Goal: Task Accomplishment & Management: Use online tool/utility

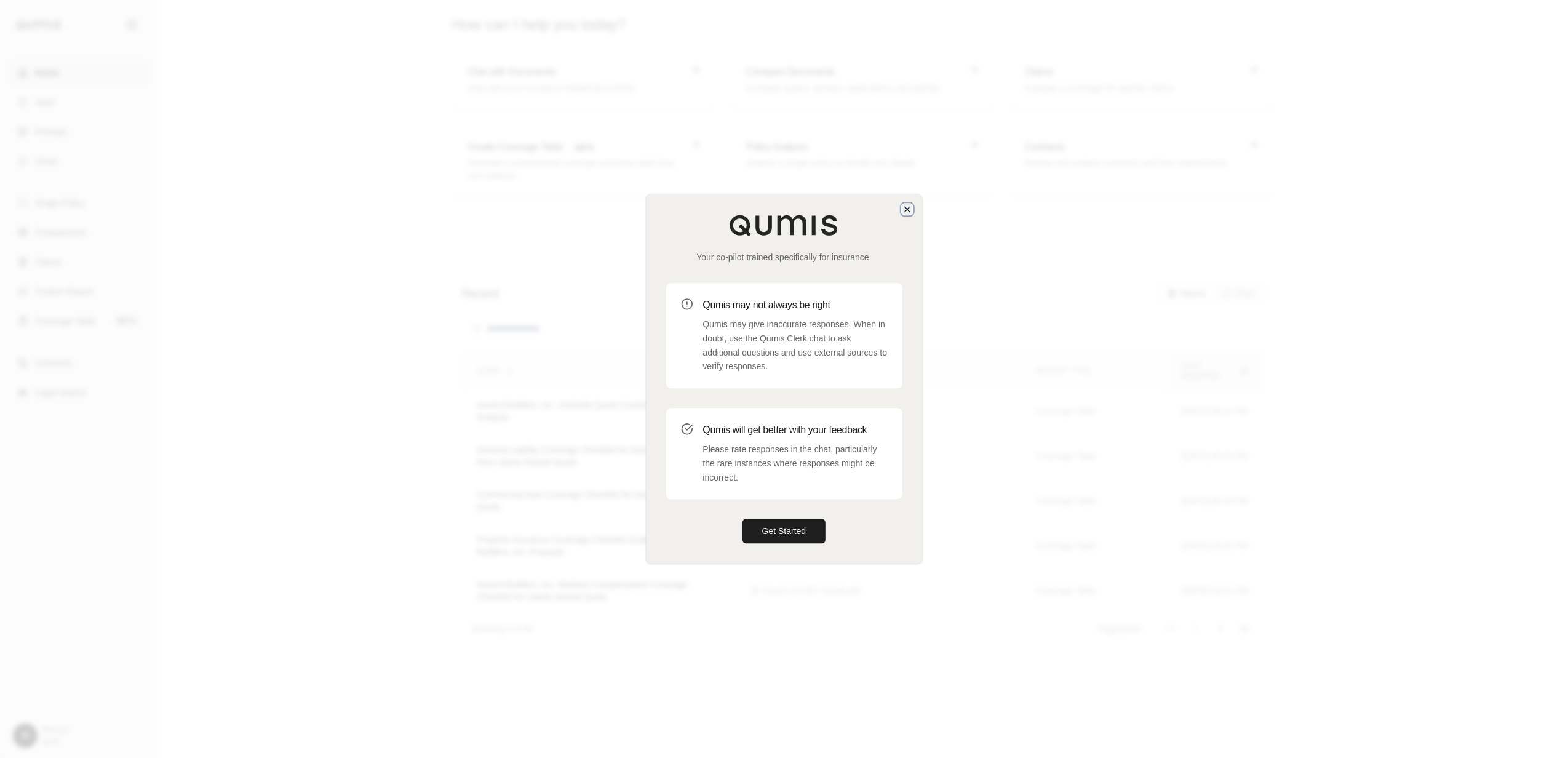
click at [910, 207] on icon "button" at bounding box center [907, 209] width 10 height 10
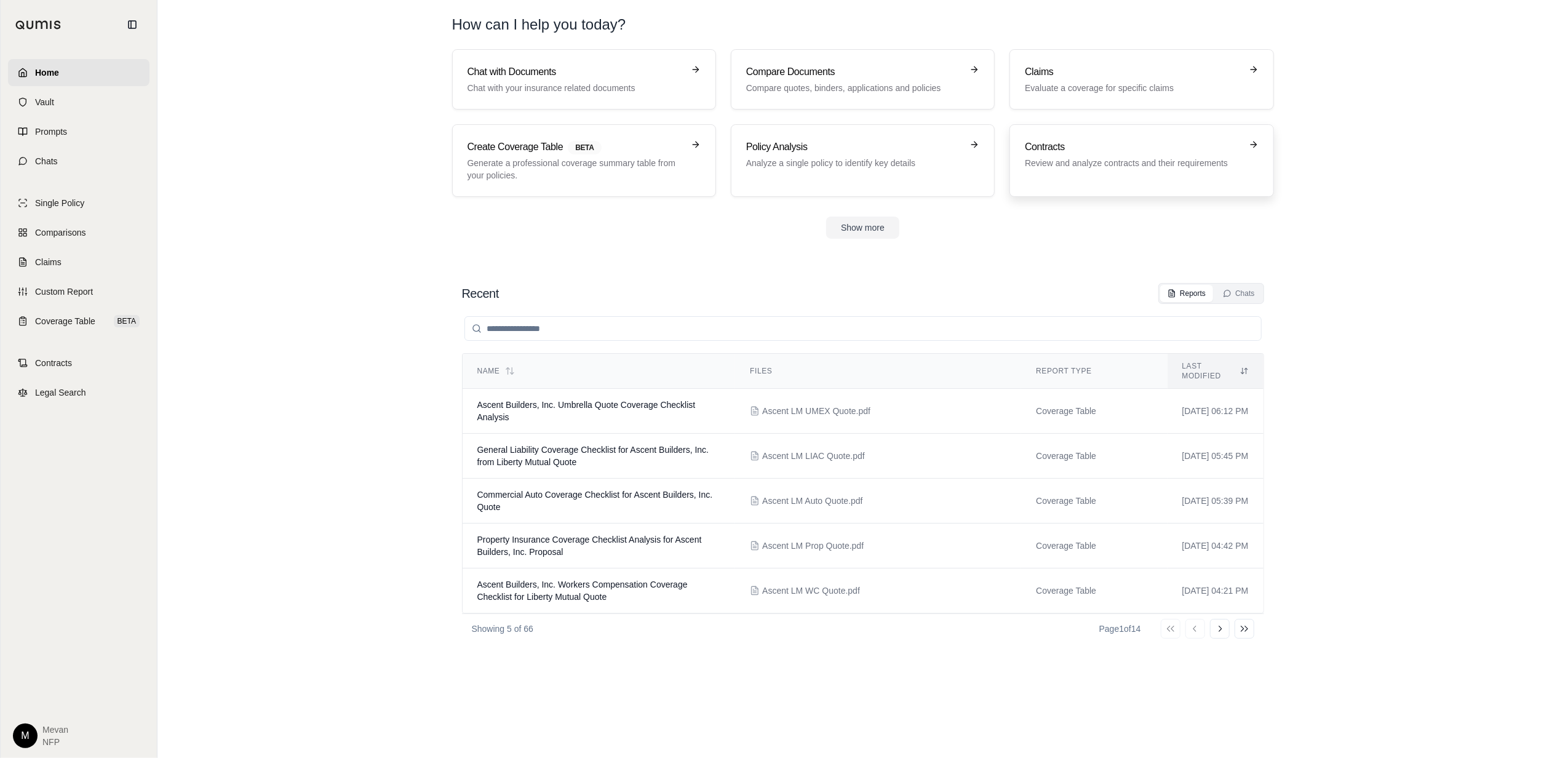
click at [1095, 135] on link "Contracts Review and analyze contracts and their requirements" at bounding box center [1142, 160] width 264 height 73
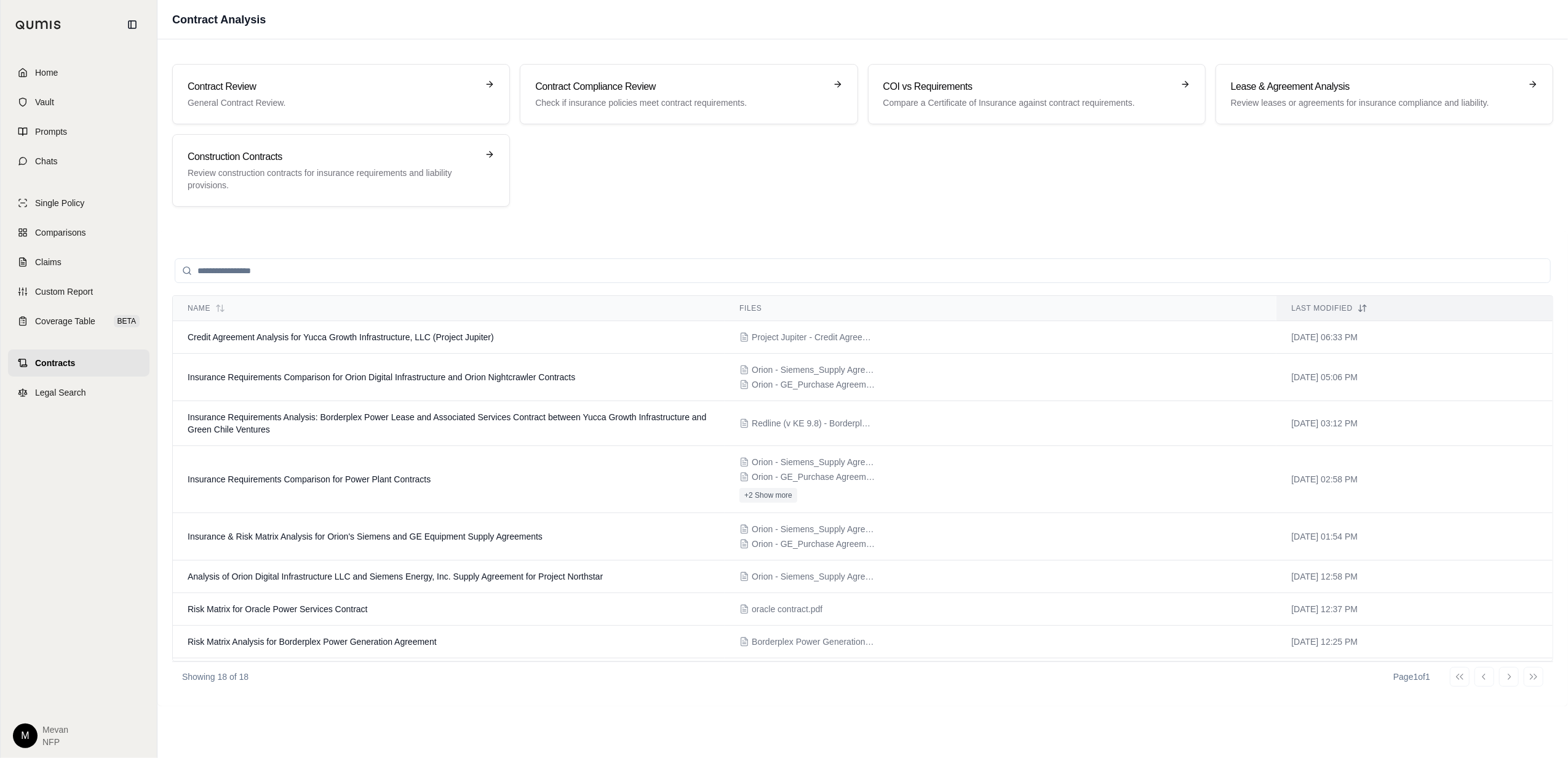
click at [828, 176] on div "Contract Review General Contract Review. Contract Compliance Review Check if in…" at bounding box center [863, 134] width 1382 height 142
click at [73, 75] on link "Home" at bounding box center [79, 73] width 142 height 27
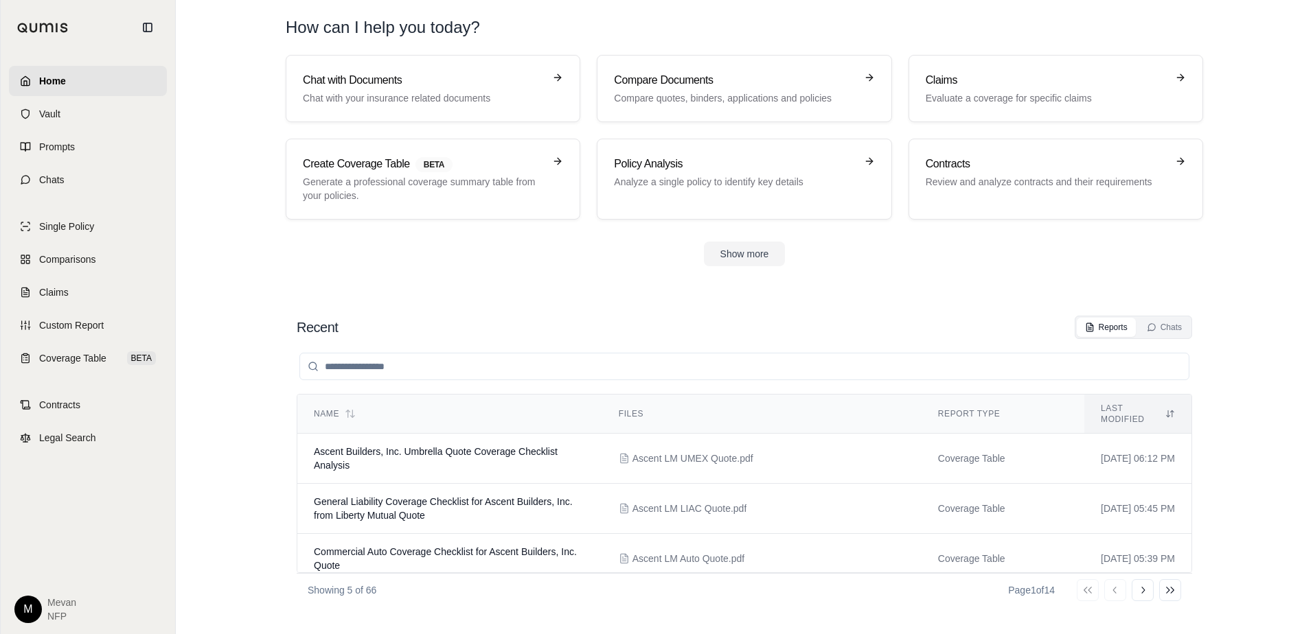
drag, startPoint x: 759, startPoint y: 14, endPoint x: 930, endPoint y: 285, distance: 320.0
click at [930, 285] on section "Chat with Documents Chat with your insurance related documents Compare Document…" at bounding box center [744, 171] width 1126 height 233
click at [591, 257] on div "Show more" at bounding box center [744, 254] width 917 height 25
click at [680, 296] on section "Recent Reports Chats Name Files Report Type Last modified Ascent Builders, Inc.…" at bounding box center [744, 461] width 1126 height 346
click at [63, 408] on span "Contracts" at bounding box center [59, 405] width 41 height 14
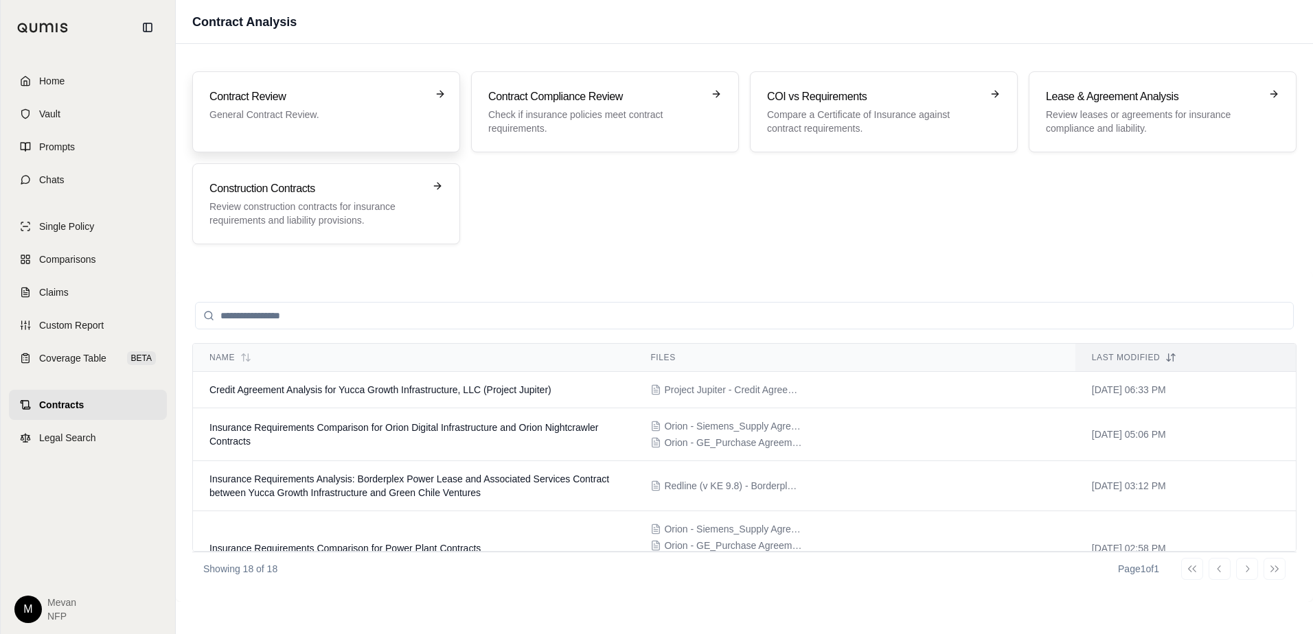
click at [277, 131] on div "Contract Review General Contract Review." at bounding box center [325, 112] width 233 height 47
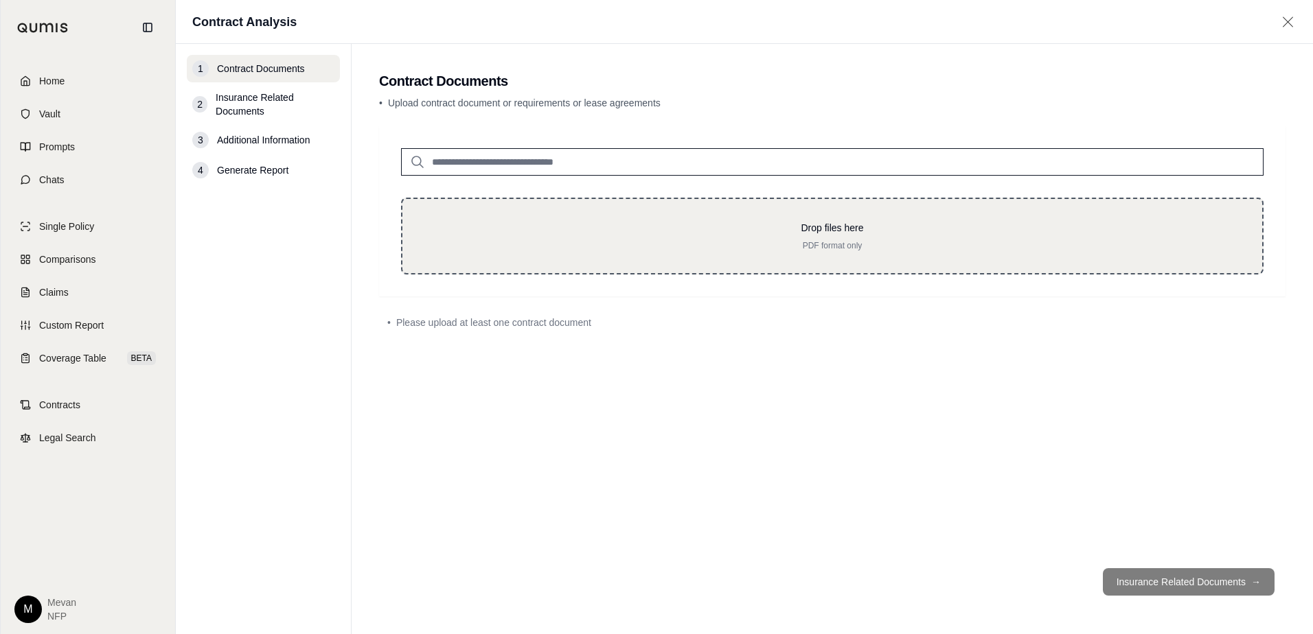
click at [675, 262] on div "Drop files here PDF format only" at bounding box center [832, 236] width 862 height 77
type input "**********"
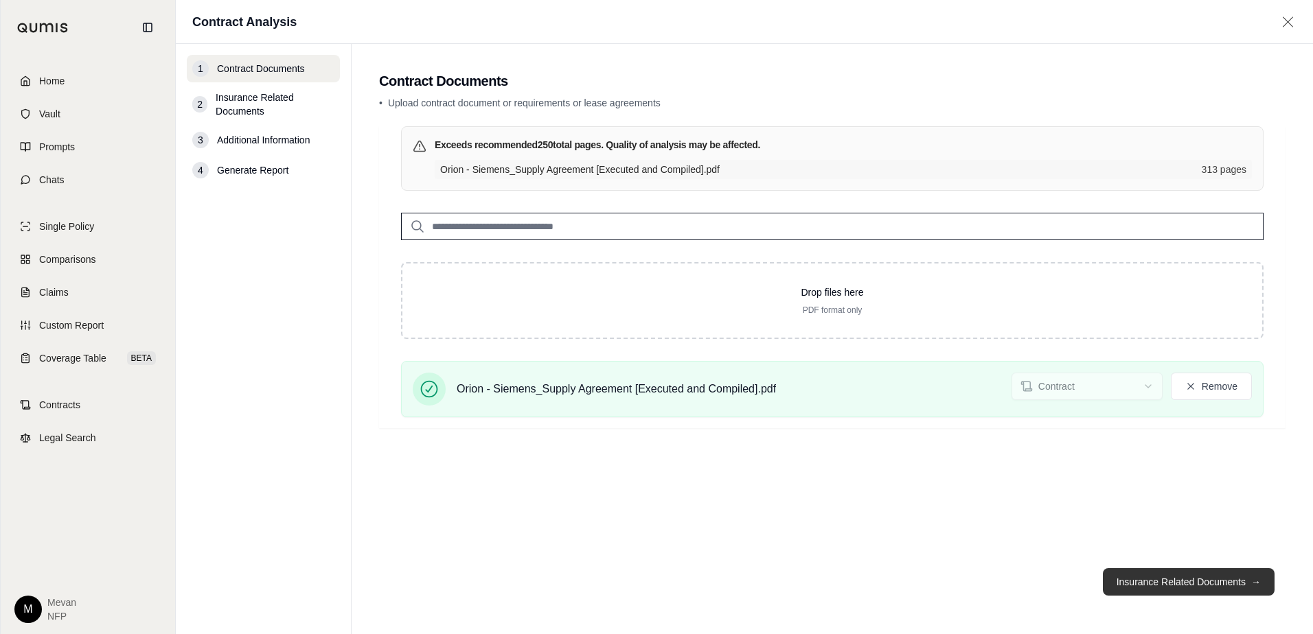
click at [1181, 588] on button "Insurance Related Documents →" at bounding box center [1189, 582] width 172 height 27
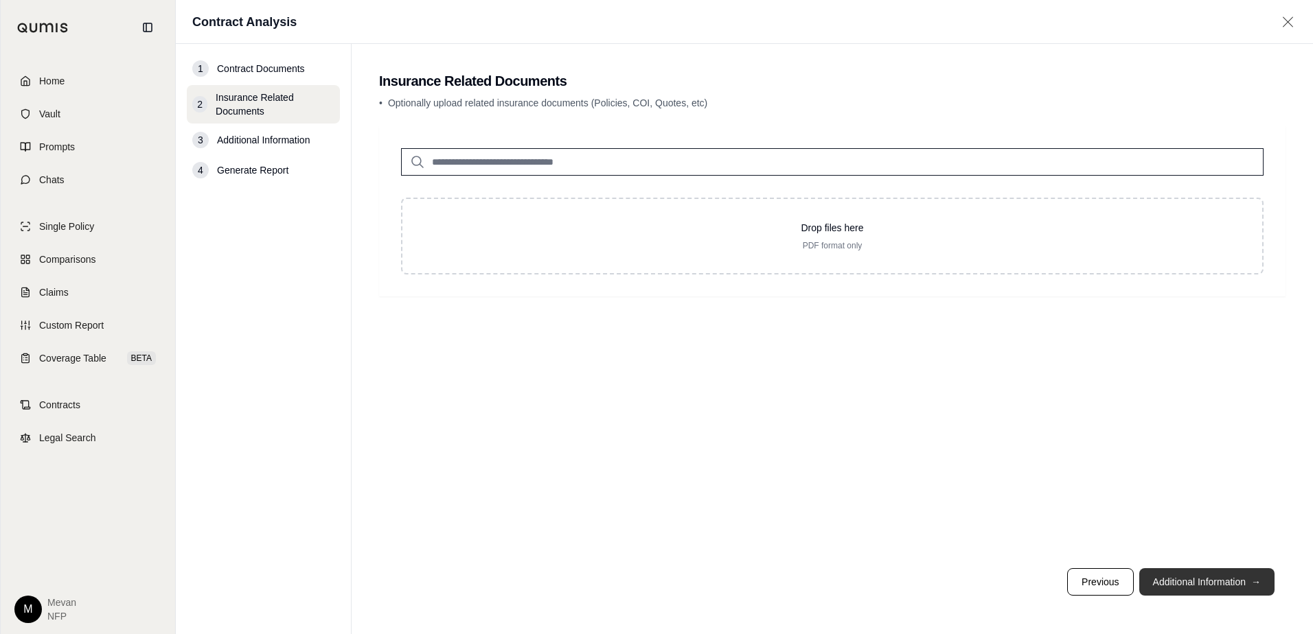
click at [1200, 575] on button "Additional Information →" at bounding box center [1206, 582] width 135 height 27
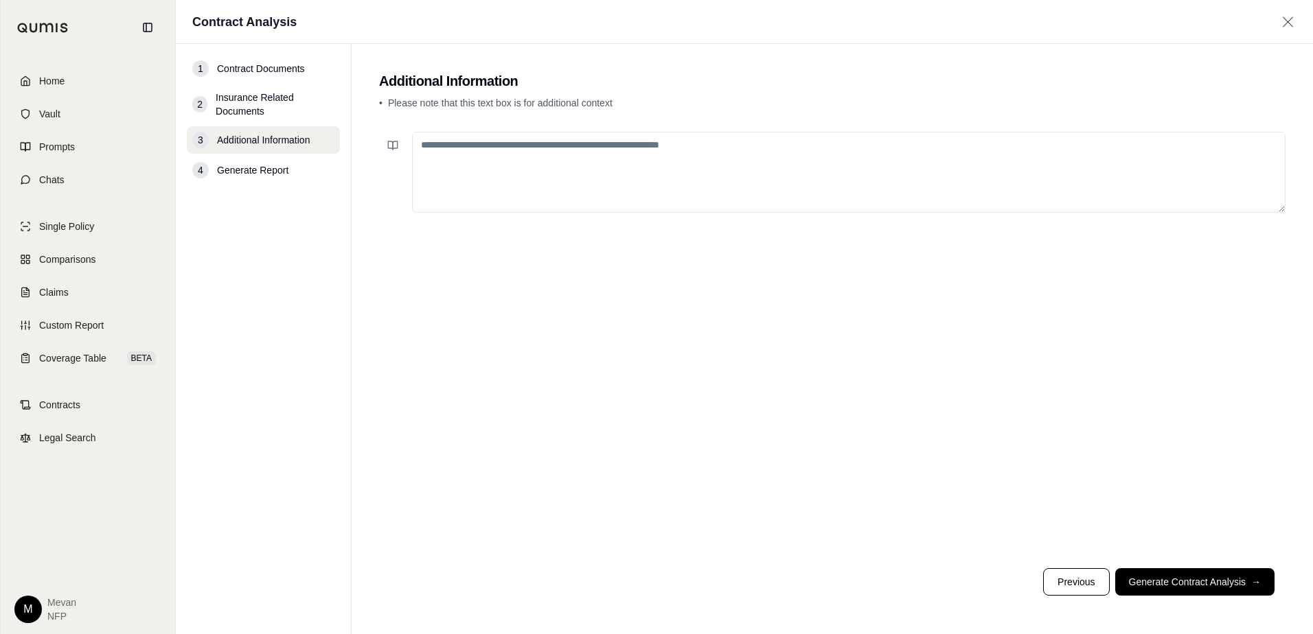
click at [791, 190] on textarea at bounding box center [848, 172] width 873 height 81
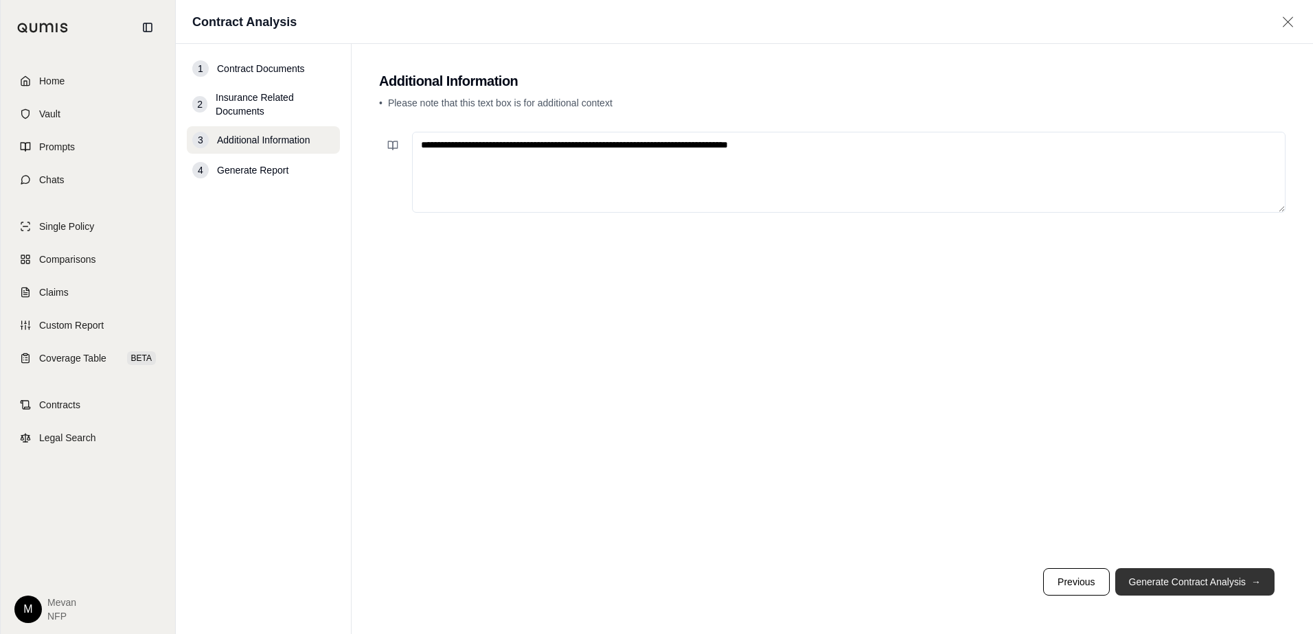
type textarea "**********"
click at [1194, 586] on button "Generate Contract Analysis →" at bounding box center [1194, 582] width 159 height 27
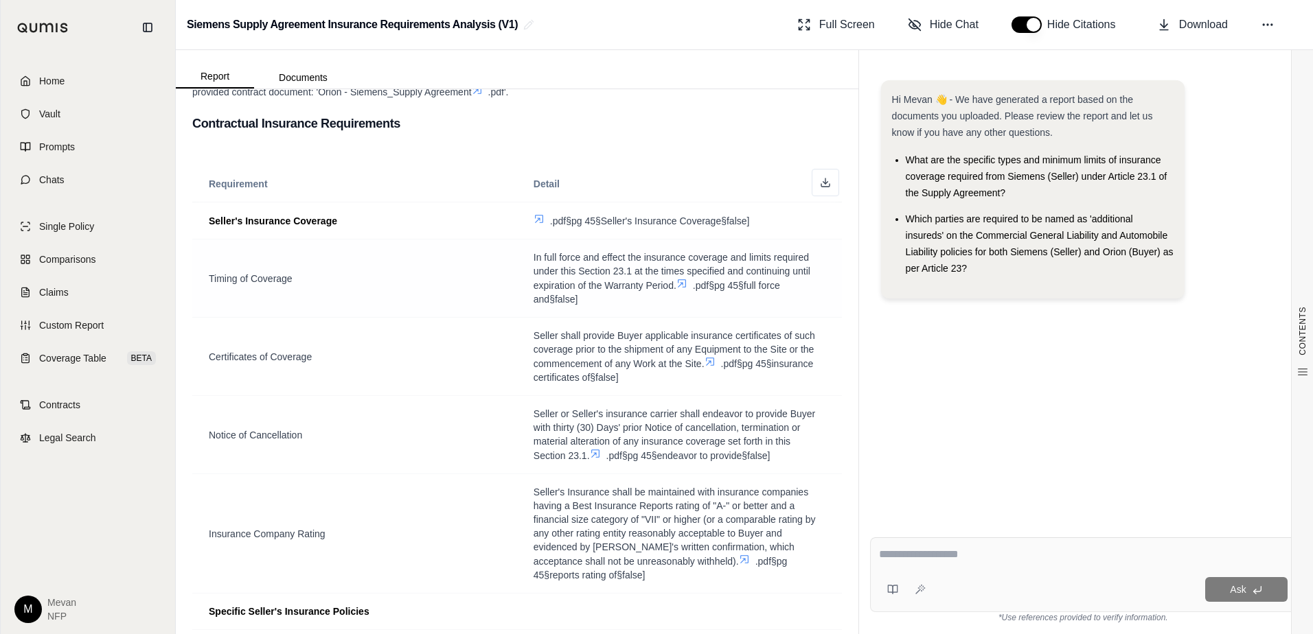
scroll to position [139, 0]
click at [679, 286] on icon at bounding box center [681, 282] width 11 height 11
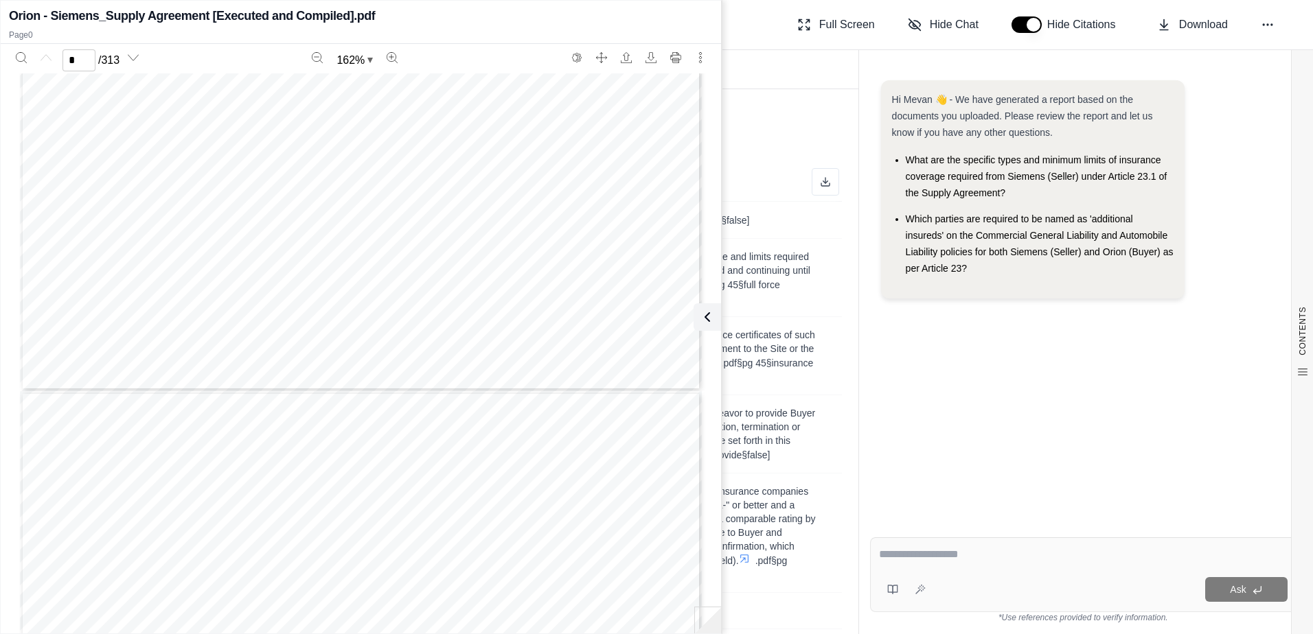
type input "*"
click at [775, 266] on span "In full force and effect the insurance coverage and limits required under this …" at bounding box center [672, 270] width 277 height 39
click at [766, 119] on h3 "Contractual Insurance Requirements" at bounding box center [517, 123] width 650 height 25
click at [713, 329] on button at bounding box center [704, 317] width 27 height 27
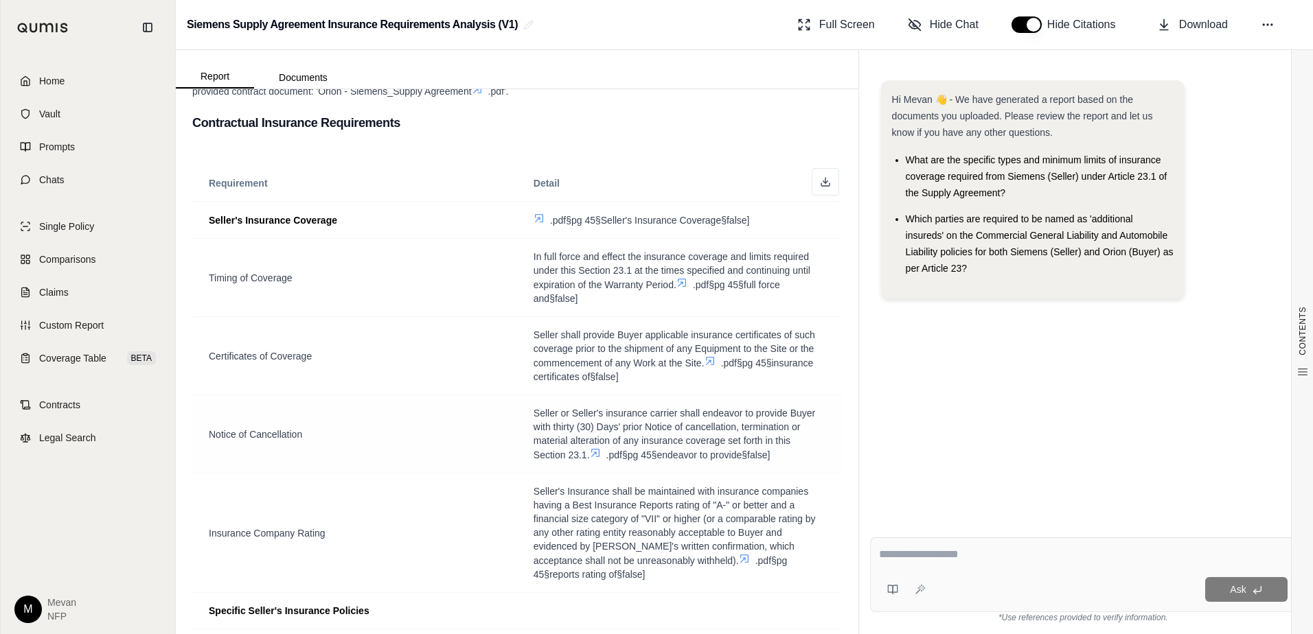
click at [591, 455] on icon at bounding box center [595, 454] width 8 height 8
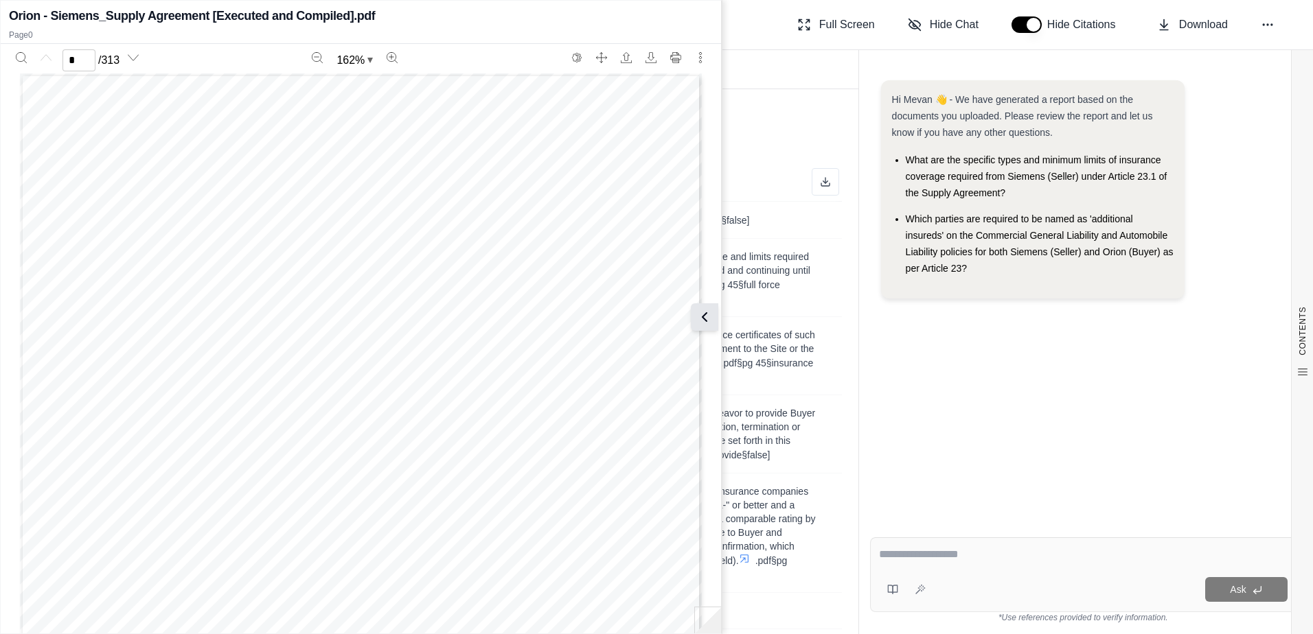
click at [709, 317] on icon at bounding box center [704, 317] width 16 height 16
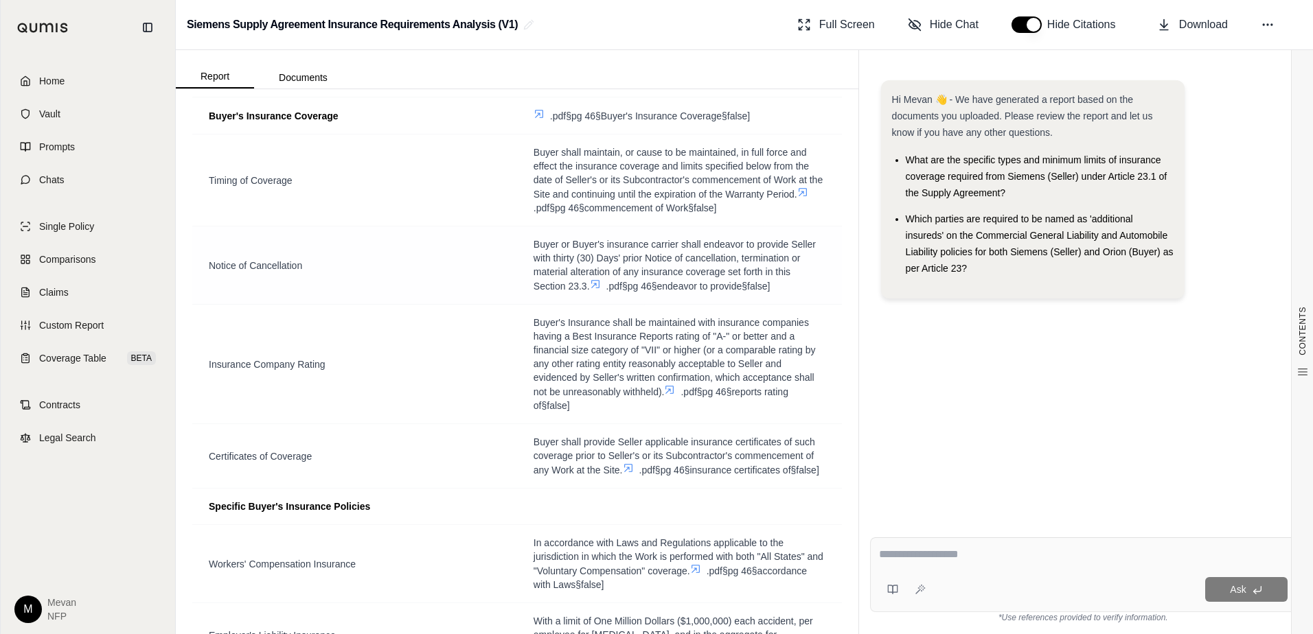
scroll to position [1284, 0]
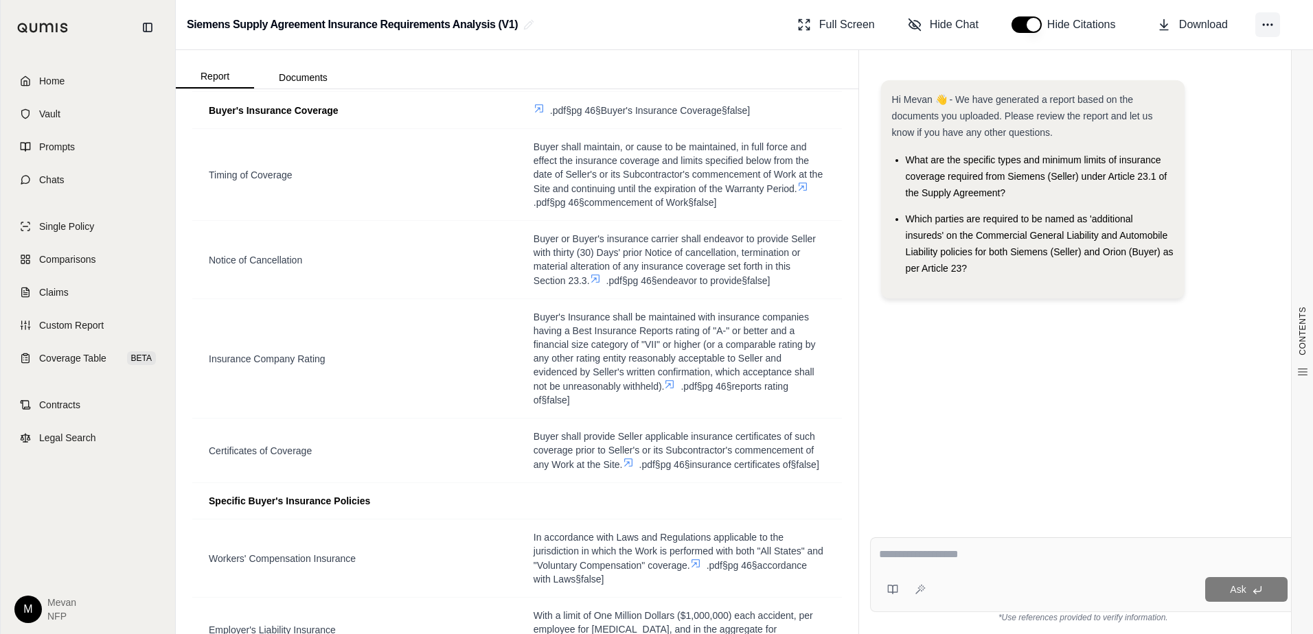
click at [1274, 23] on icon at bounding box center [1268, 25] width 14 height 14
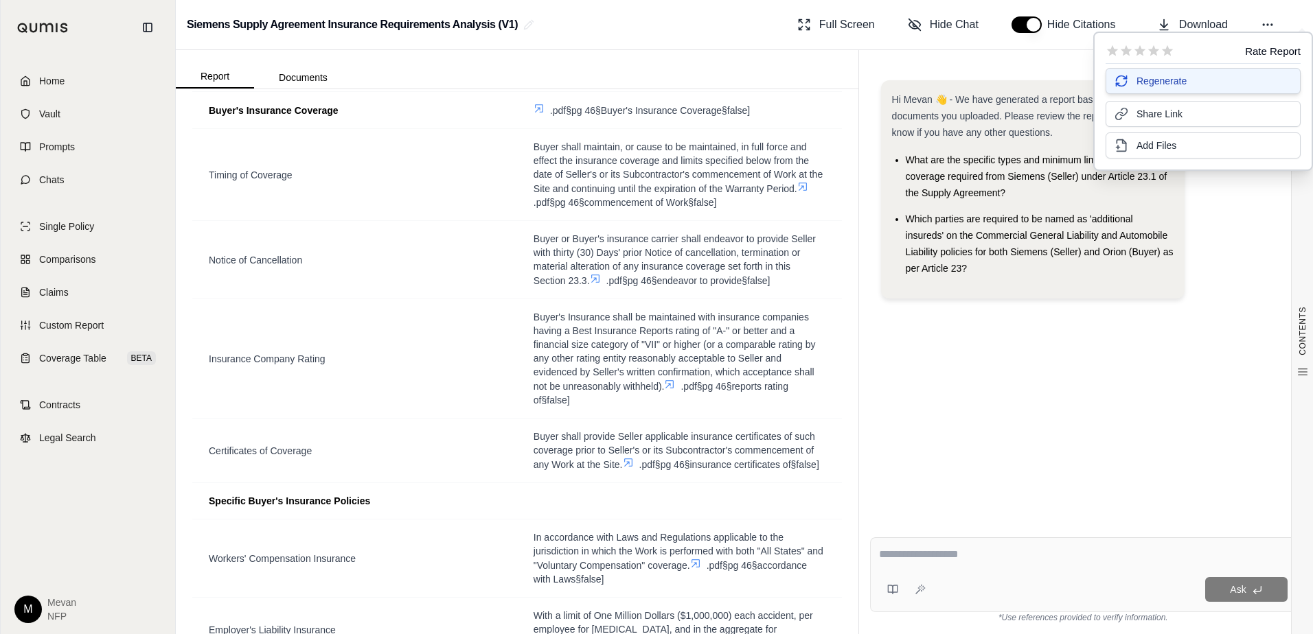
click at [1182, 78] on span "Regenerate" at bounding box center [1161, 81] width 50 height 14
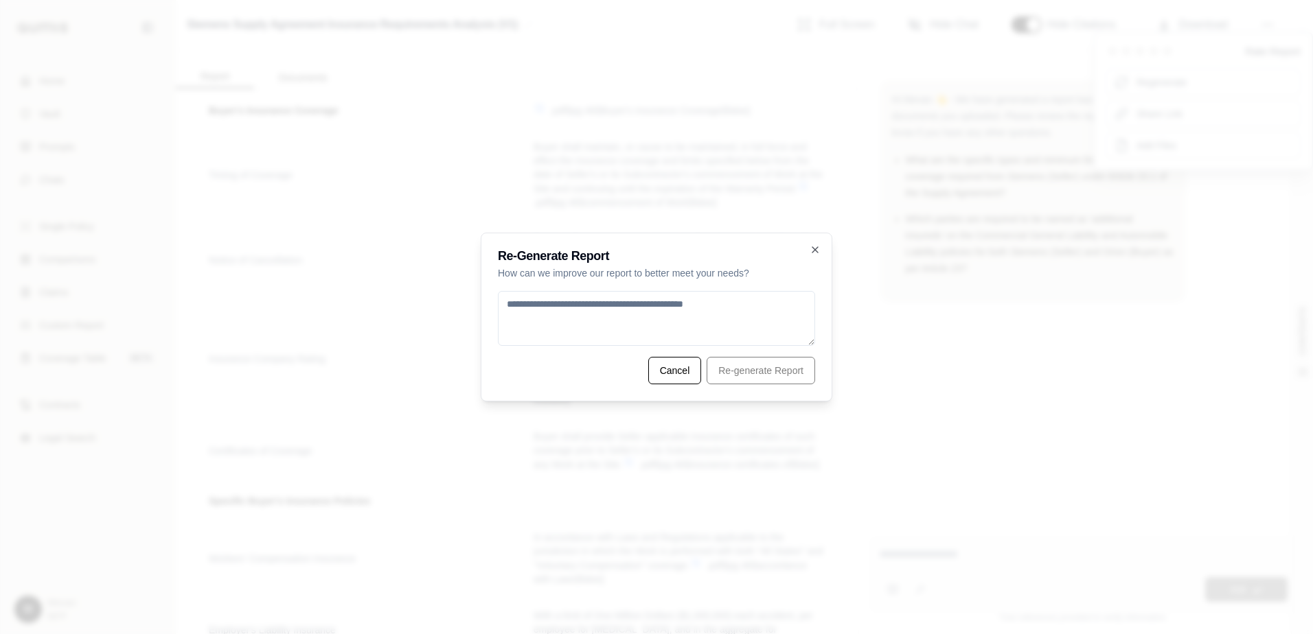
click at [741, 329] on textarea at bounding box center [656, 318] width 317 height 55
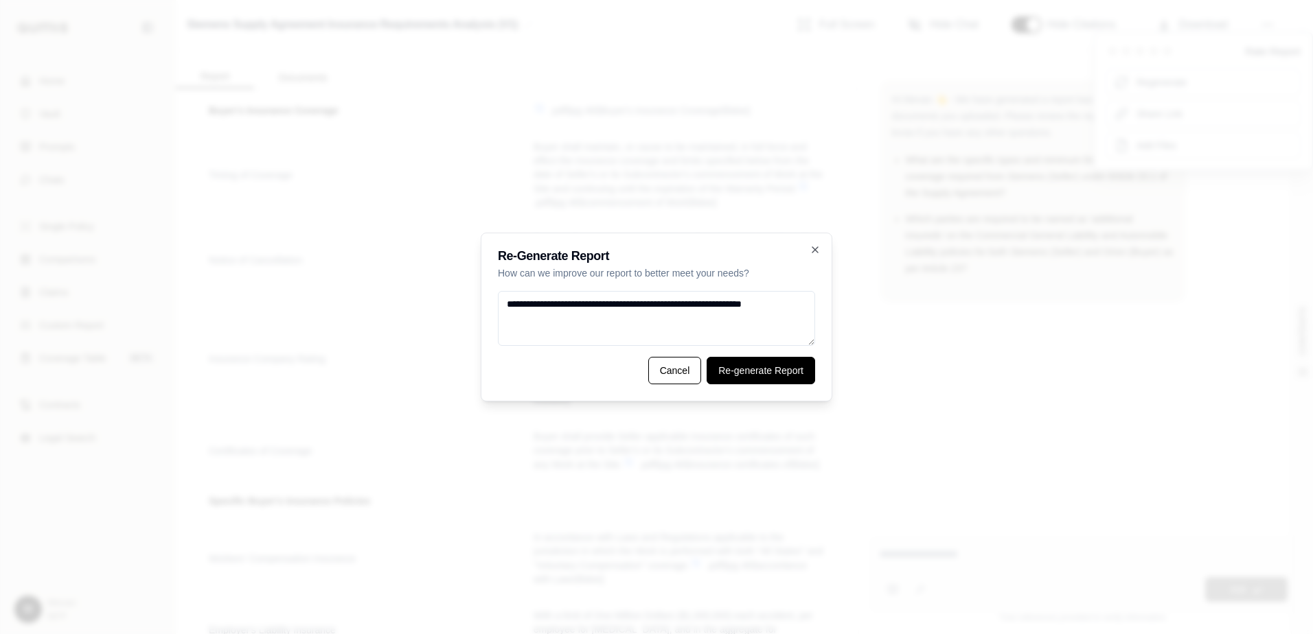
type textarea "**********"
click at [764, 376] on button "Re-generate Report" at bounding box center [761, 370] width 108 height 27
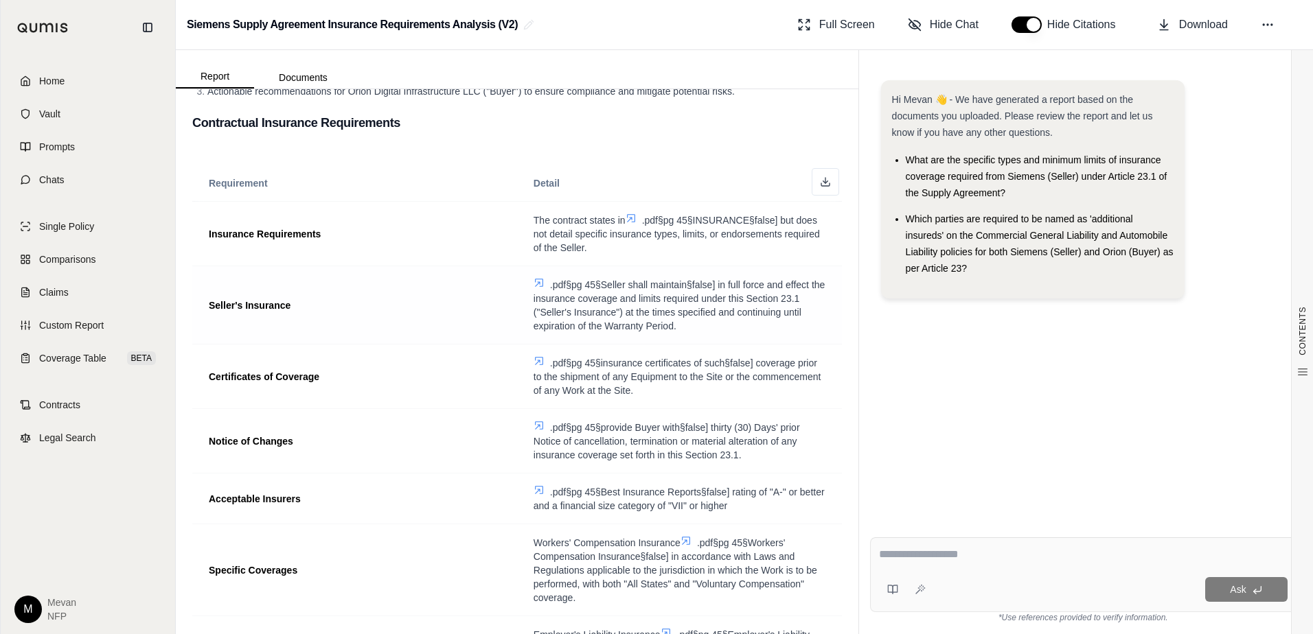
scroll to position [185, 0]
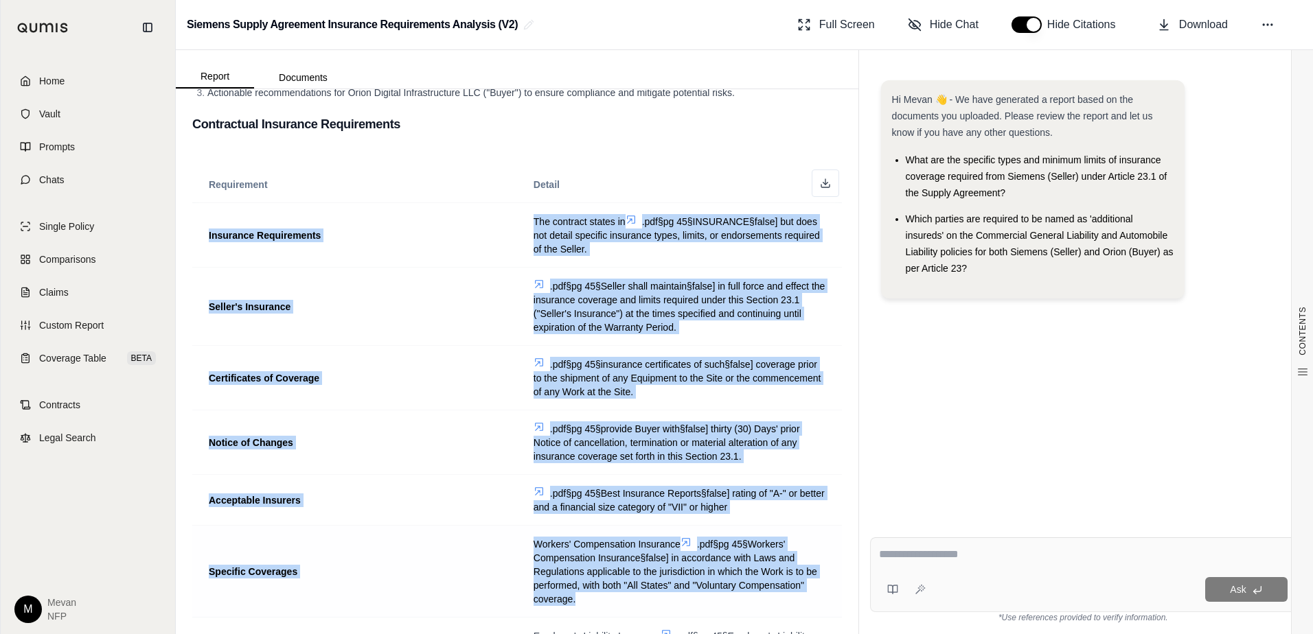
drag, startPoint x: 209, startPoint y: 234, endPoint x: 737, endPoint y: 604, distance: 644.3
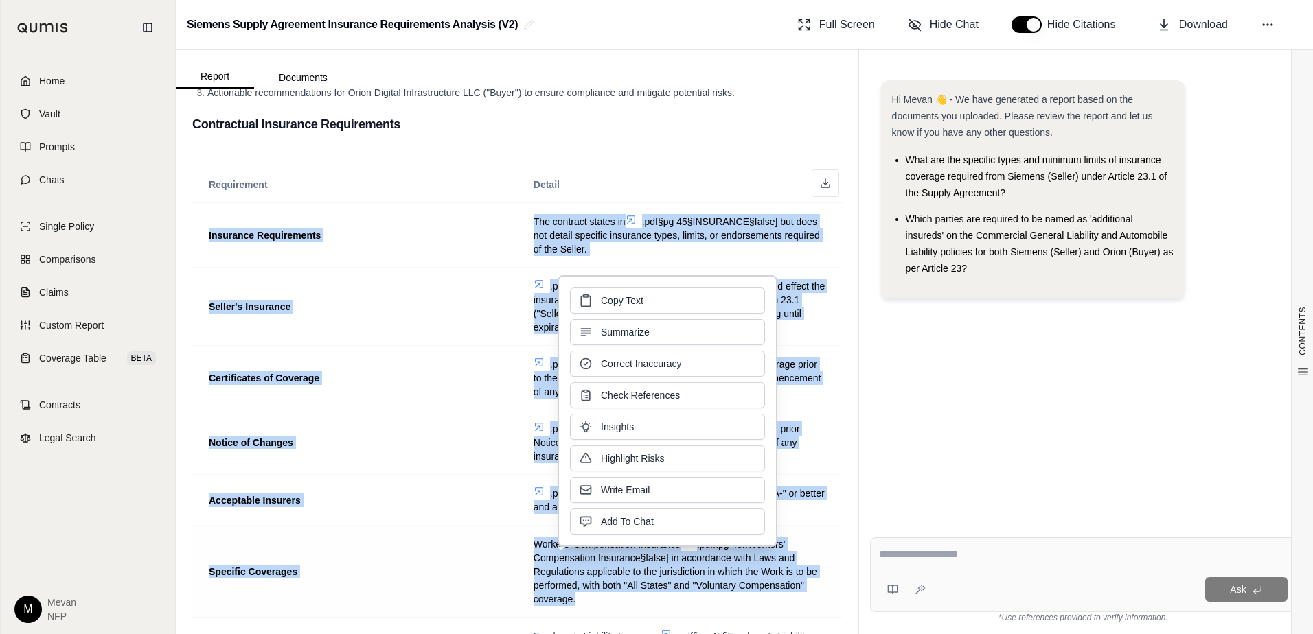
copy tbody "Insurance Requirements The contract states in .pdf§pg 45§INSURANCE§false] but d…"
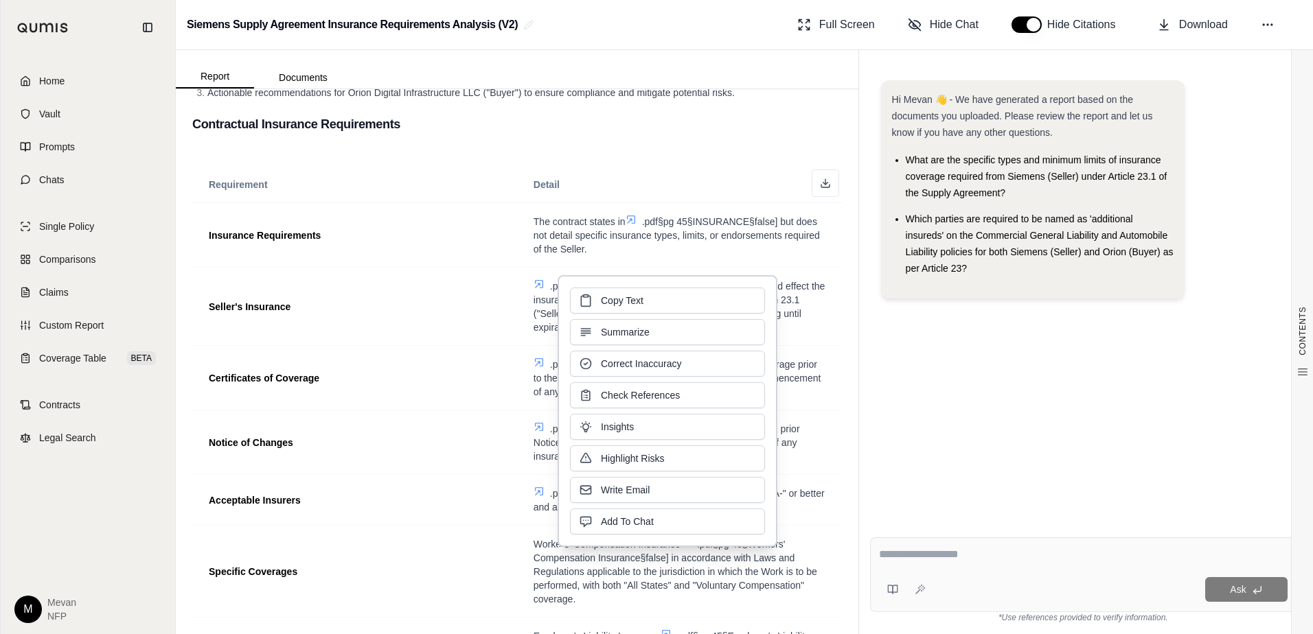
click at [968, 134] on span "Hi Mevan 👋 - We have generated a report based on the documents you uploaded. Pl…" at bounding box center [1022, 116] width 261 height 44
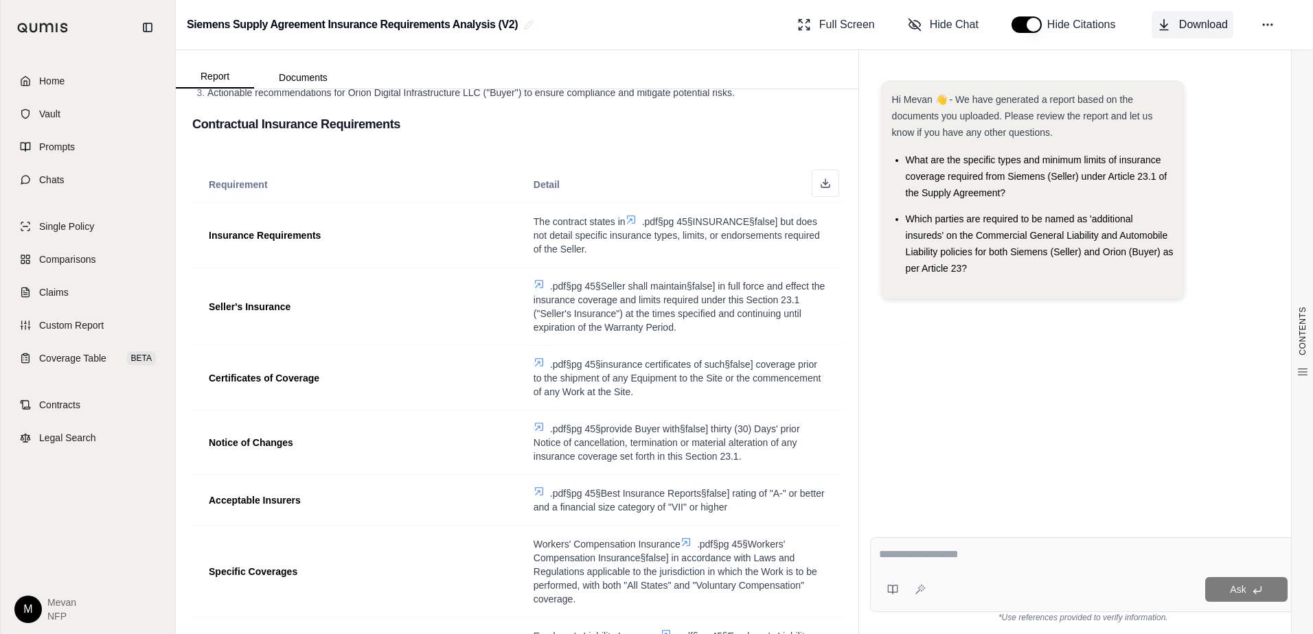
click at [1214, 26] on span "Download" at bounding box center [1203, 24] width 49 height 16
click at [102, 78] on link "Home" at bounding box center [88, 81] width 158 height 30
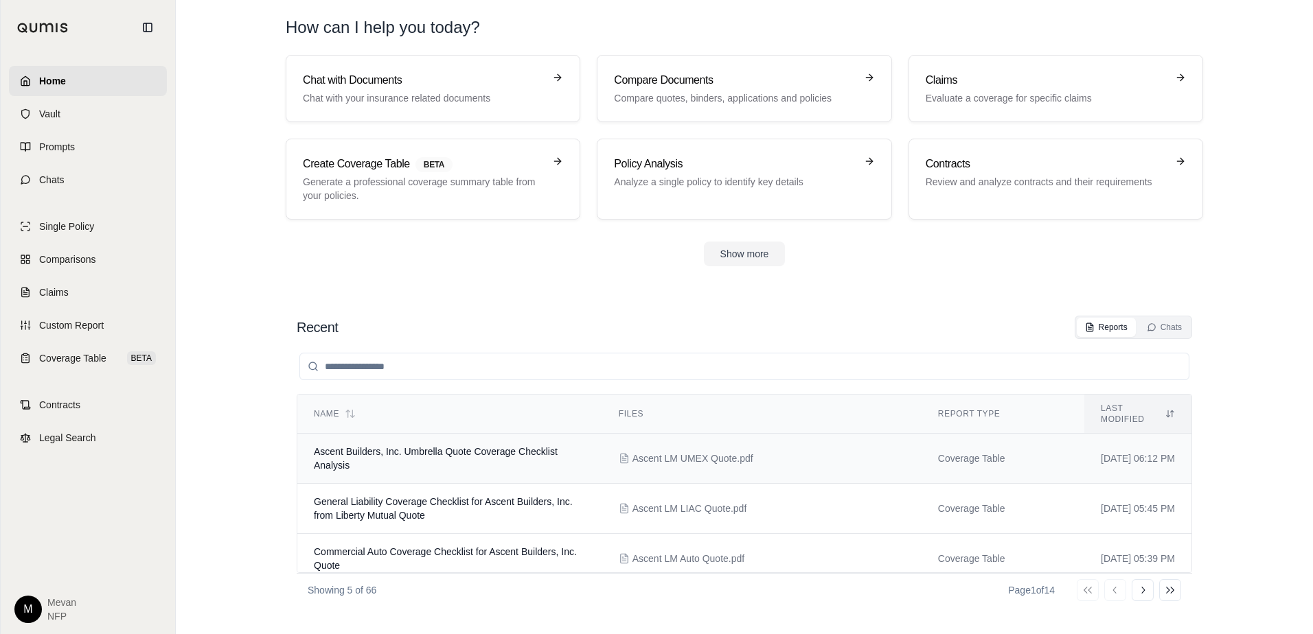
click at [475, 446] on span "Ascent Builders, Inc. Umbrella Quote Coverage Checklist Analysis" at bounding box center [436, 458] width 244 height 25
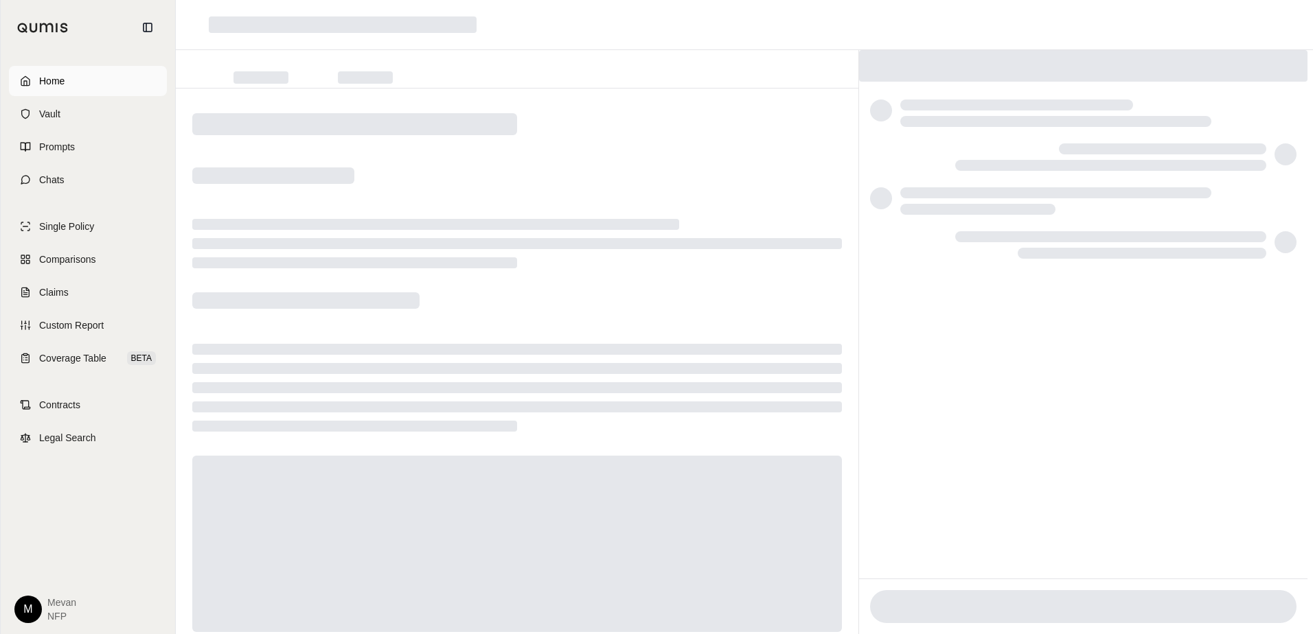
click at [85, 76] on link "Home" at bounding box center [88, 81] width 158 height 30
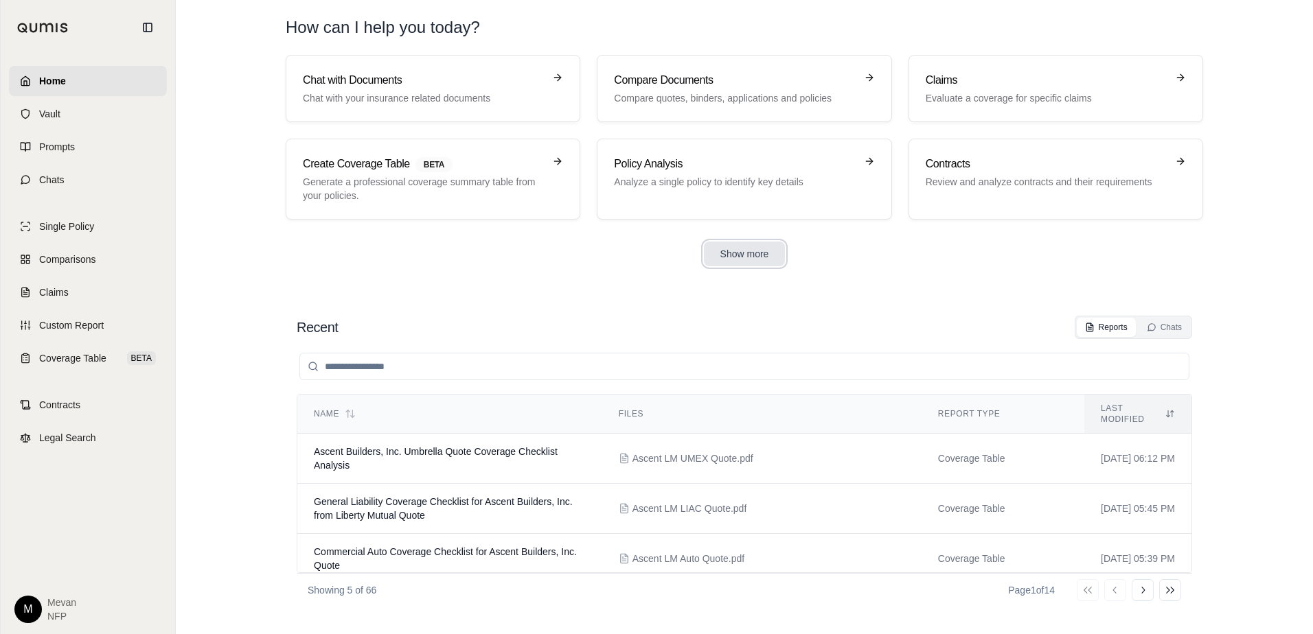
click at [753, 246] on button "Show more" at bounding box center [745, 254] width 82 height 25
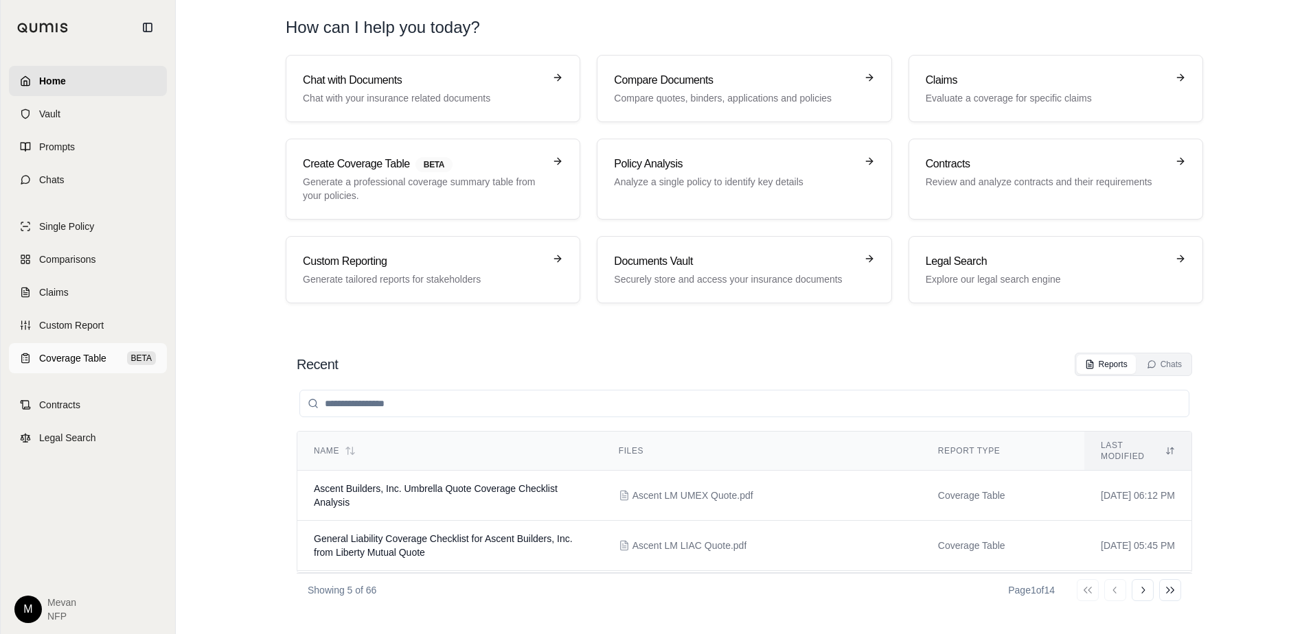
click at [97, 365] on link "Coverage Table BETA" at bounding box center [88, 358] width 158 height 30
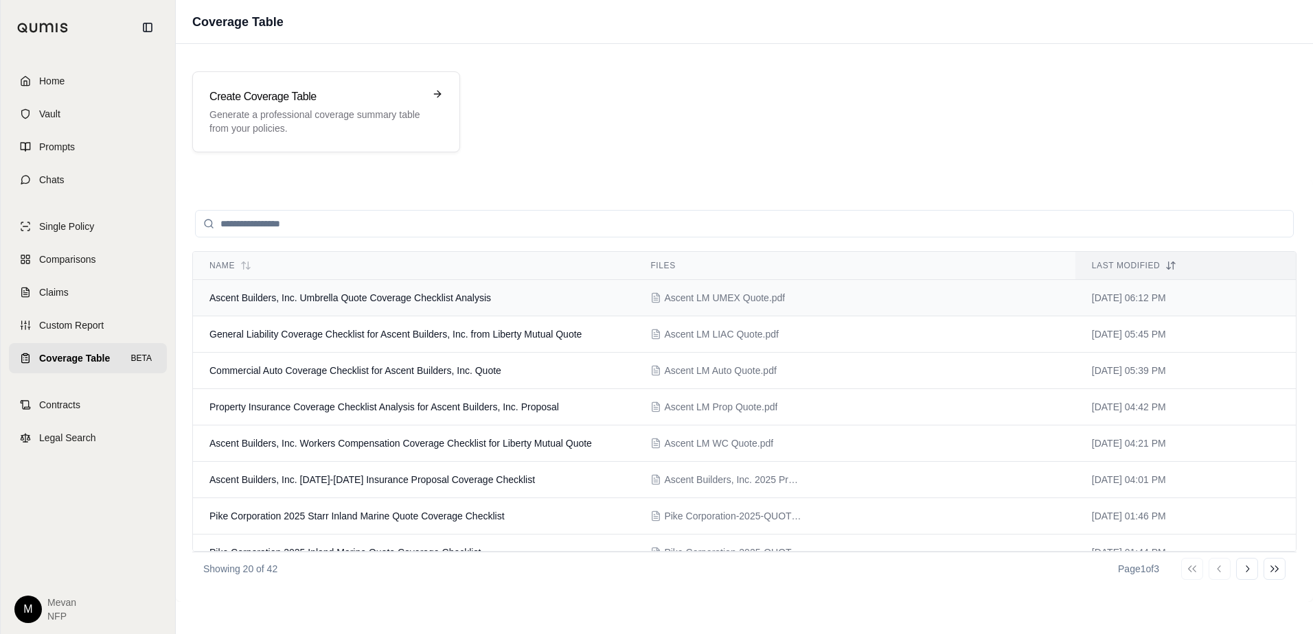
click at [351, 297] on span "Ascent Builders, Inc. Umbrella Quote Coverage Checklist Analysis" at bounding box center [350, 298] width 282 height 11
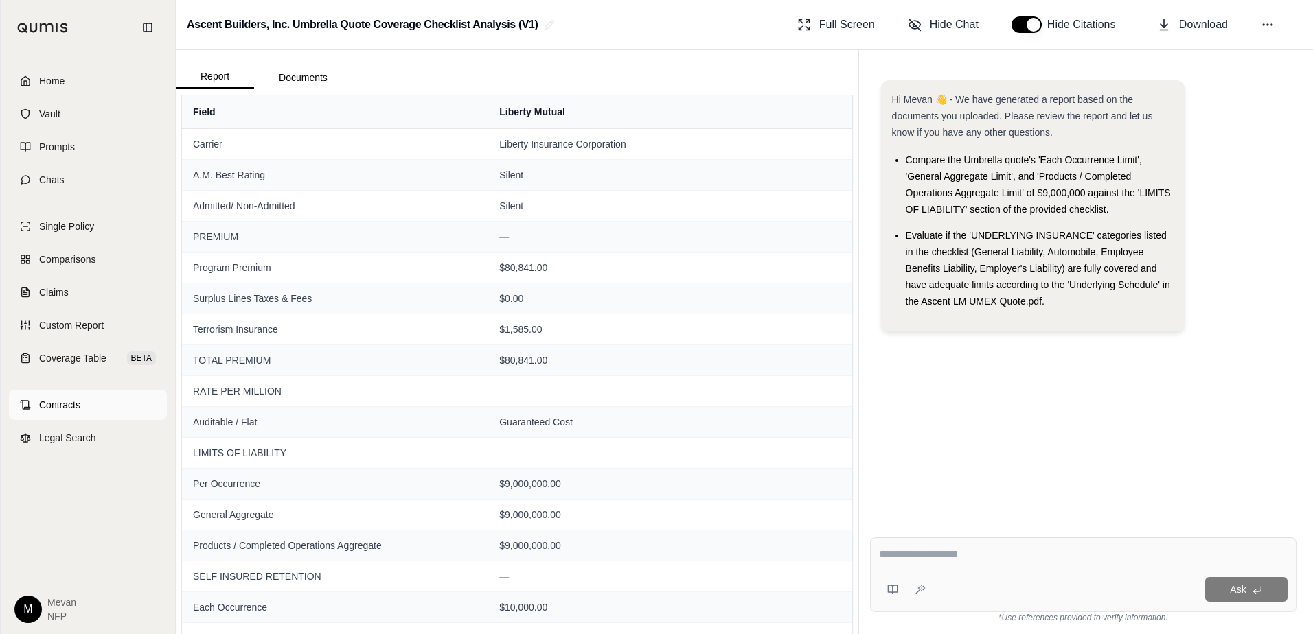
click at [78, 409] on span "Contracts" at bounding box center [59, 405] width 41 height 14
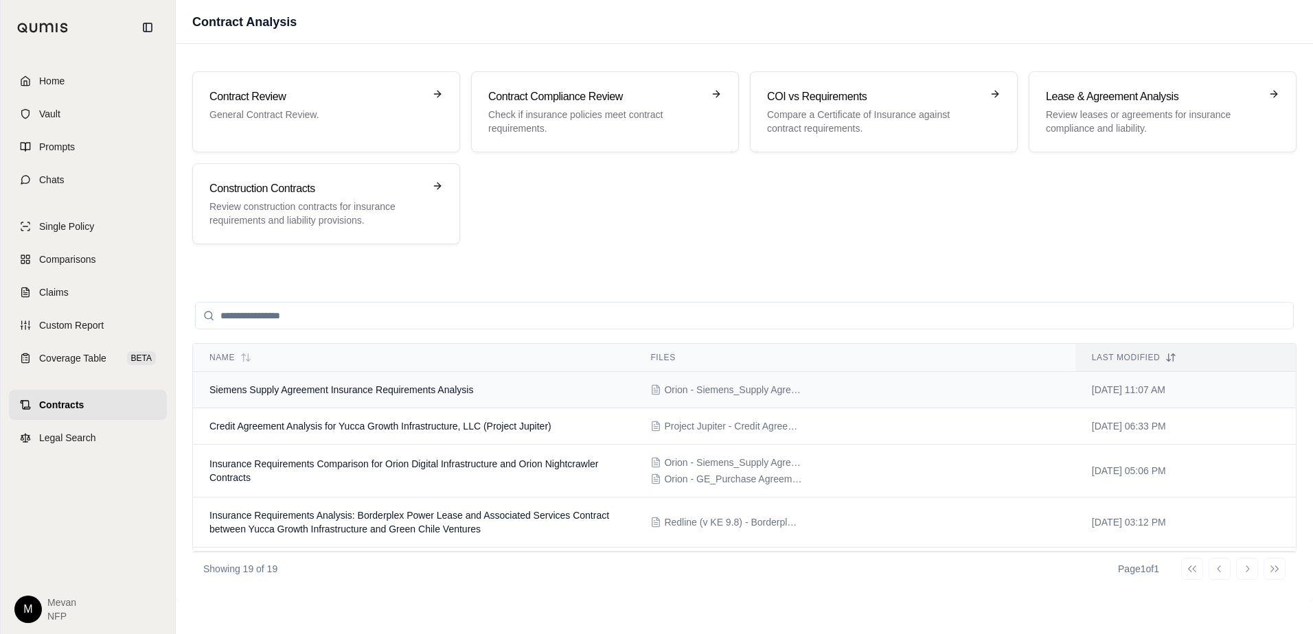
click at [464, 396] on td "Siemens Supply Agreement Insurance Requirements Analysis" at bounding box center [413, 390] width 441 height 36
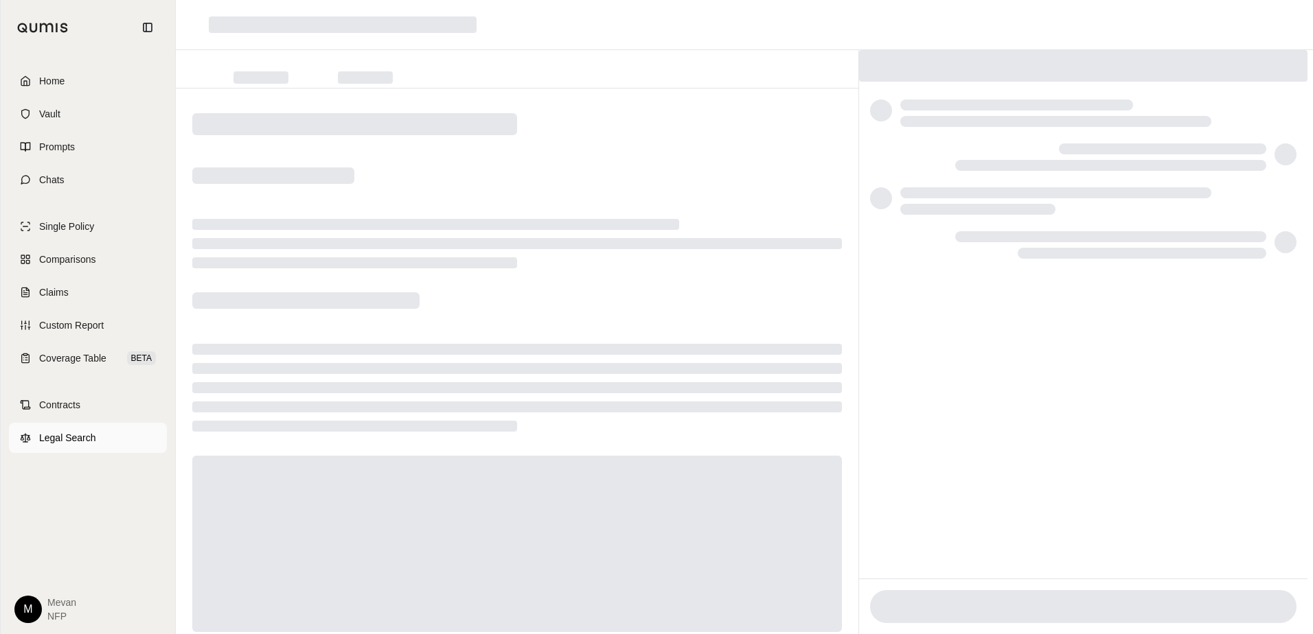
click at [45, 425] on link "Legal Search" at bounding box center [88, 438] width 158 height 30
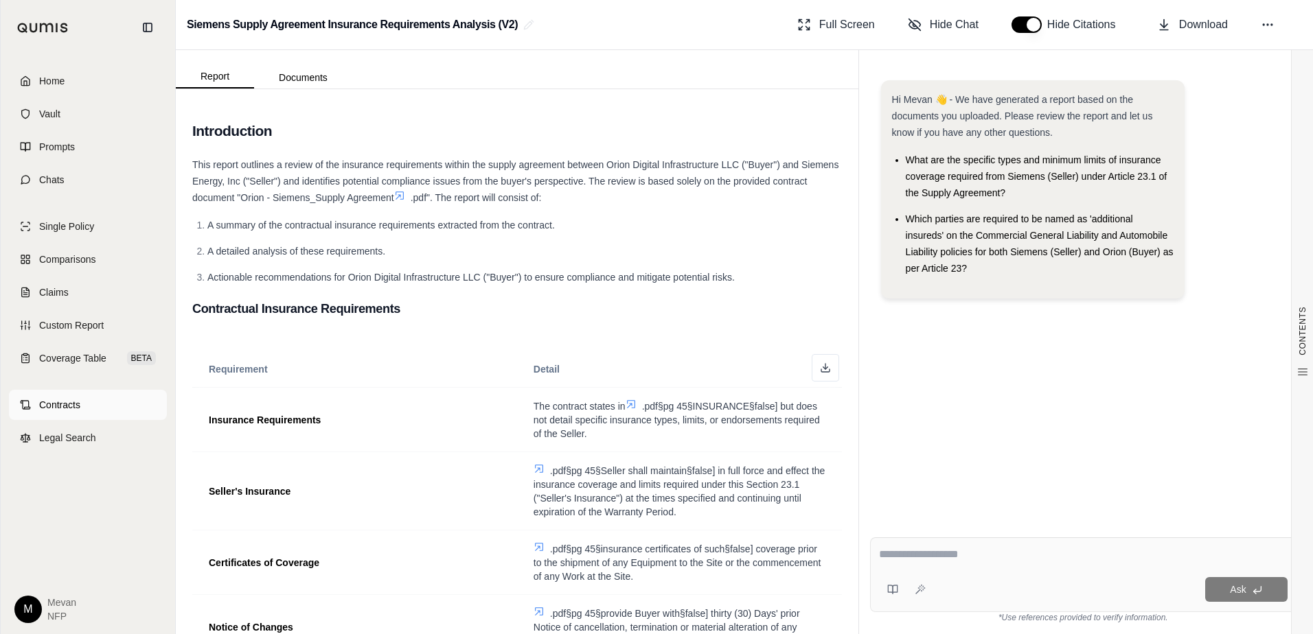
click at [95, 415] on link "Contracts" at bounding box center [88, 405] width 158 height 30
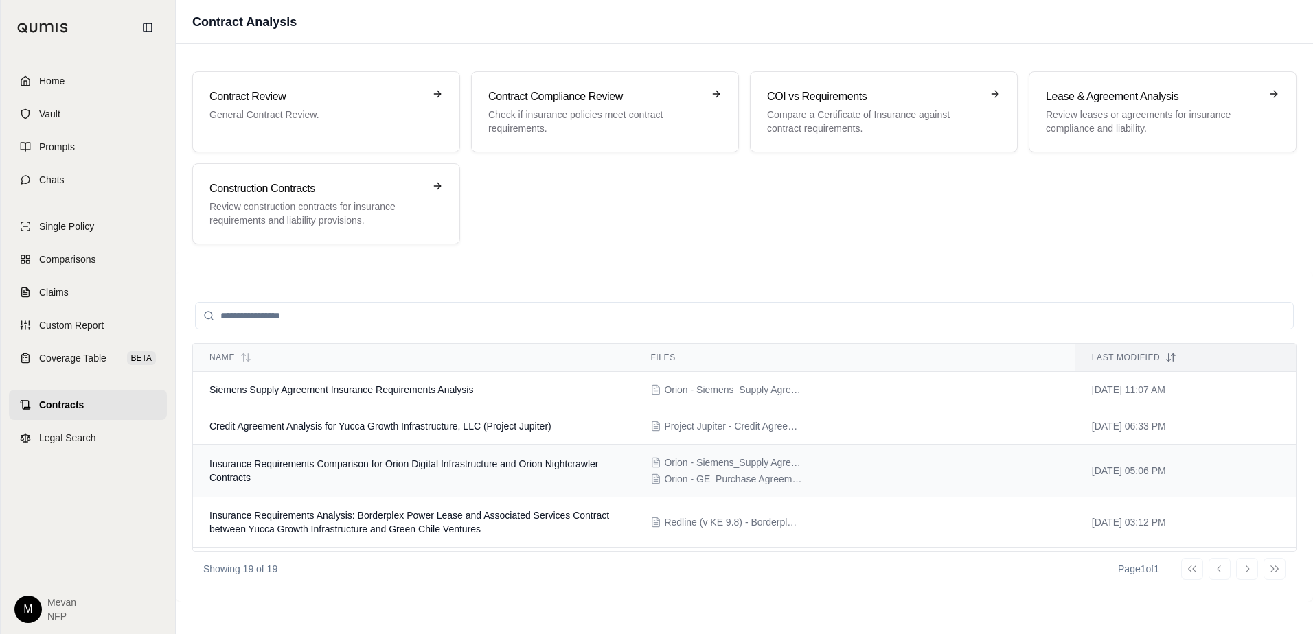
click at [685, 463] on span "Orion - Siemens_Supply Agreement [Executed and Compiled].pdf" at bounding box center [732, 463] width 137 height 14
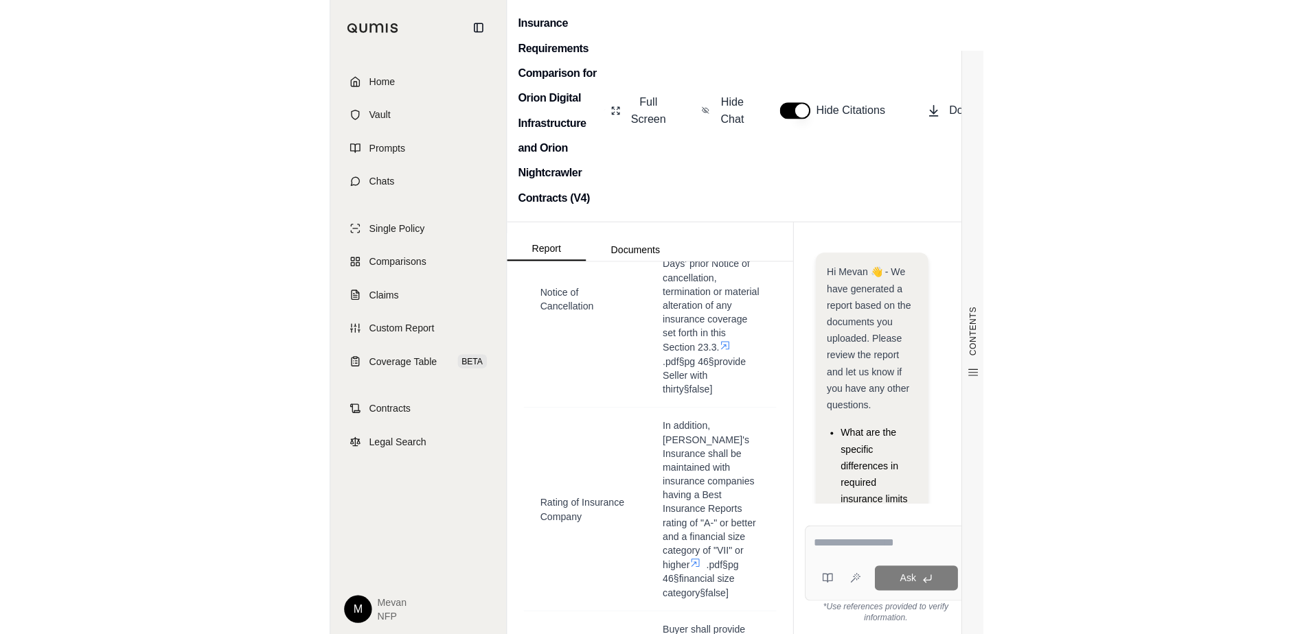
scroll to position [1317, 0]
